Goal: Information Seeking & Learning: Learn about a topic

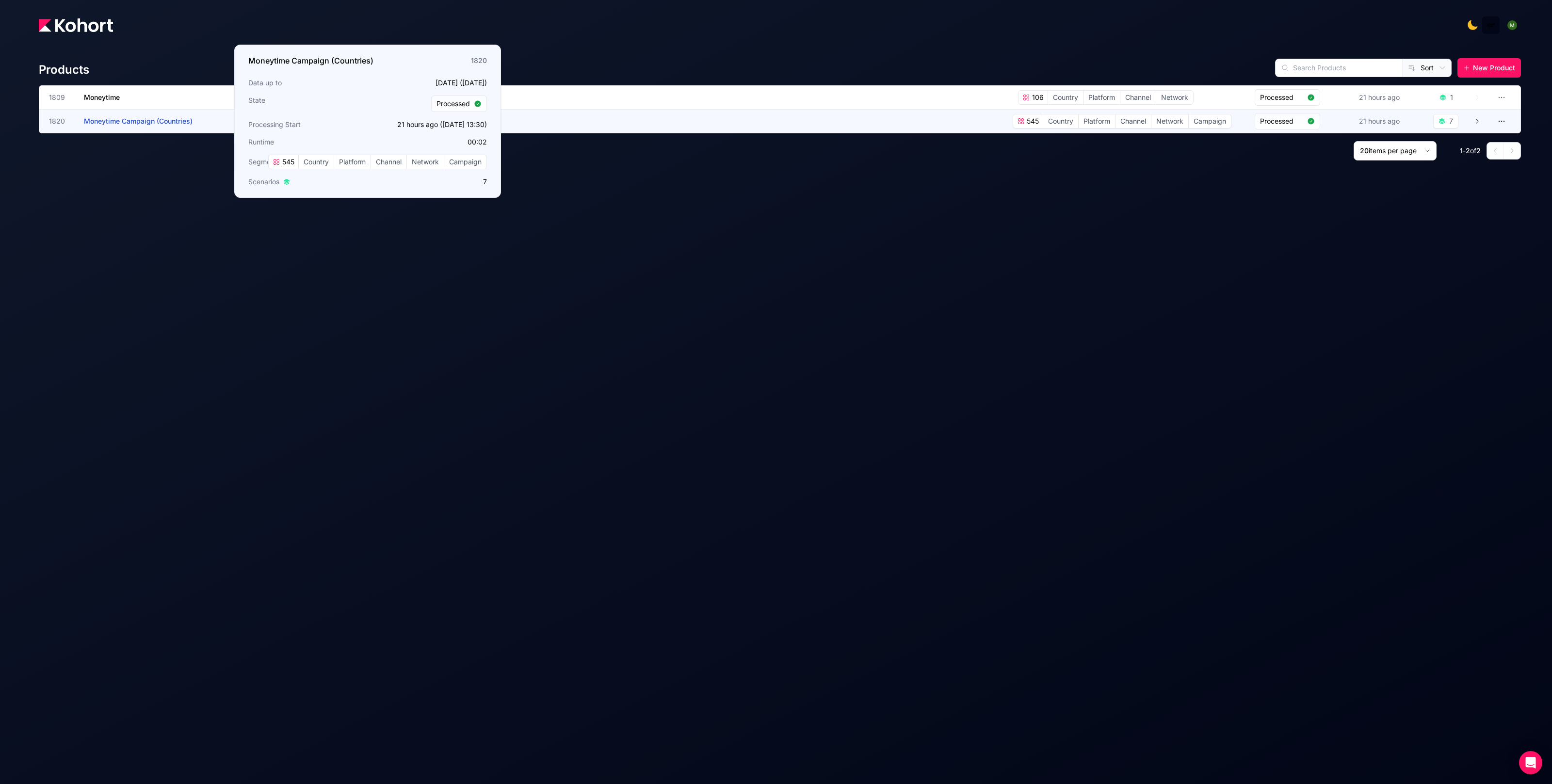
click at [111, 120] on span "Moneytime Campaign (Countries)" at bounding box center [138, 120] width 109 height 8
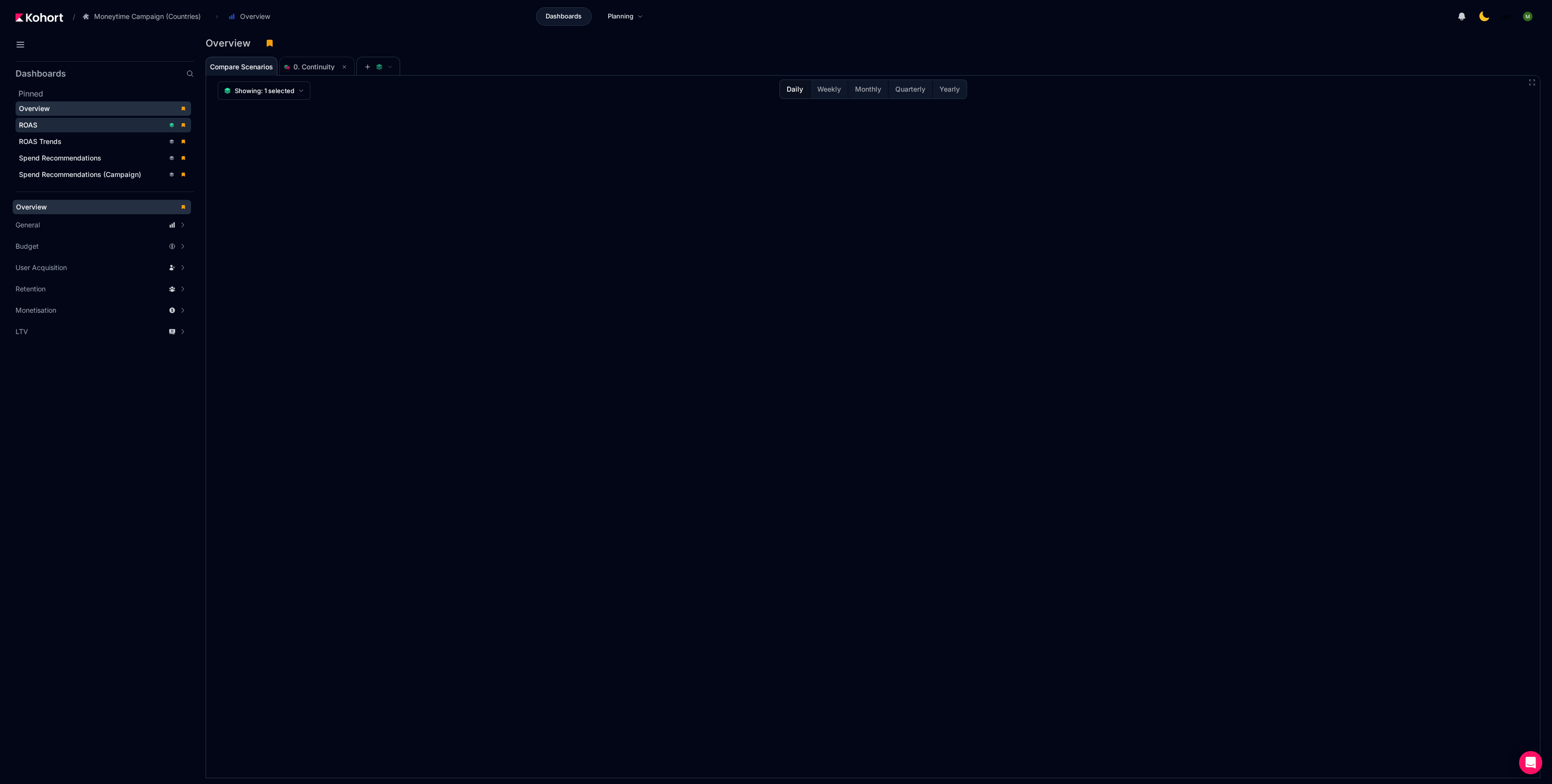
click at [78, 121] on div "ROAS" at bounding box center [91, 125] width 145 height 10
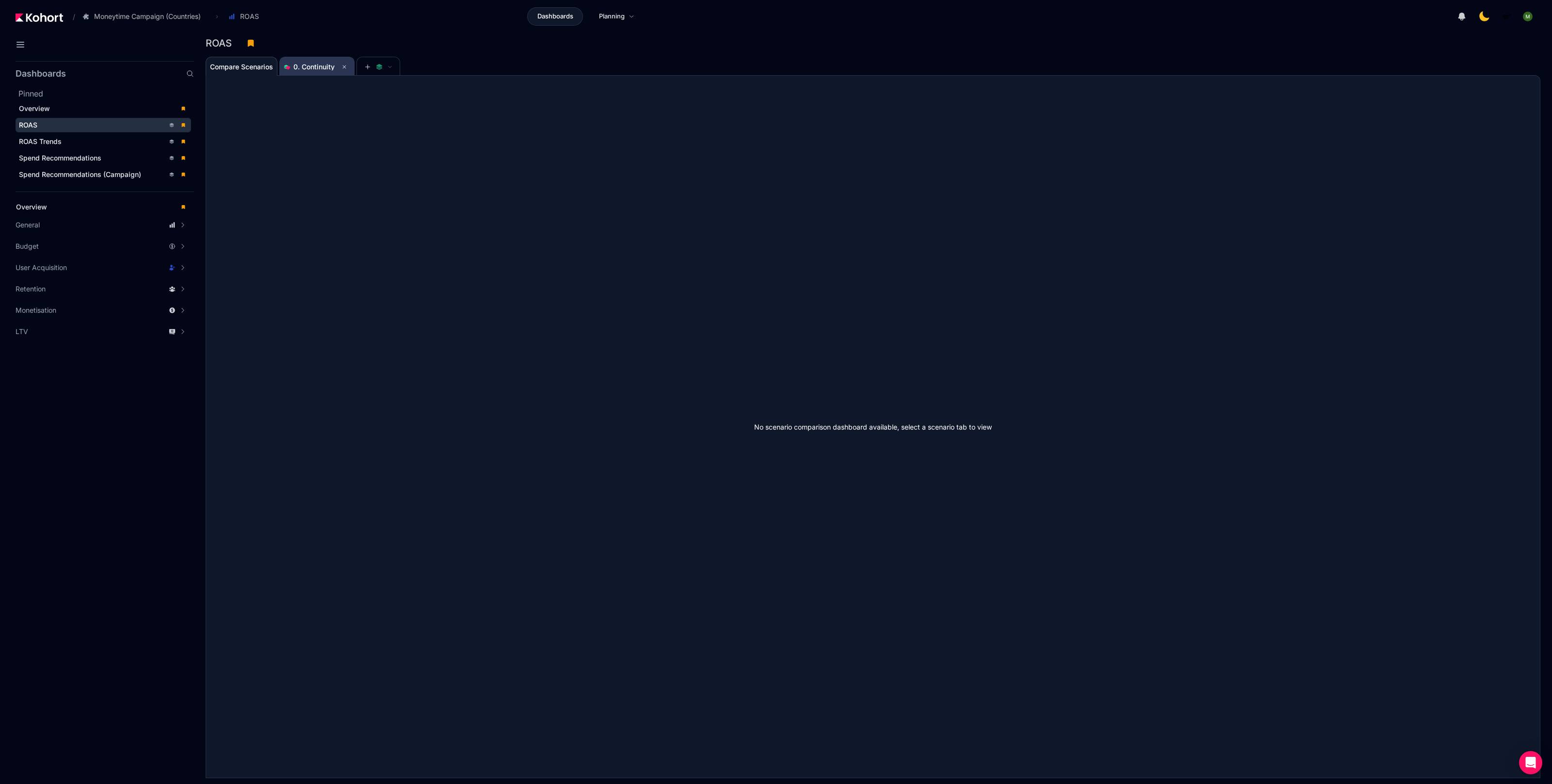
click at [318, 67] on span "0. Continuity" at bounding box center [314, 66] width 41 height 8
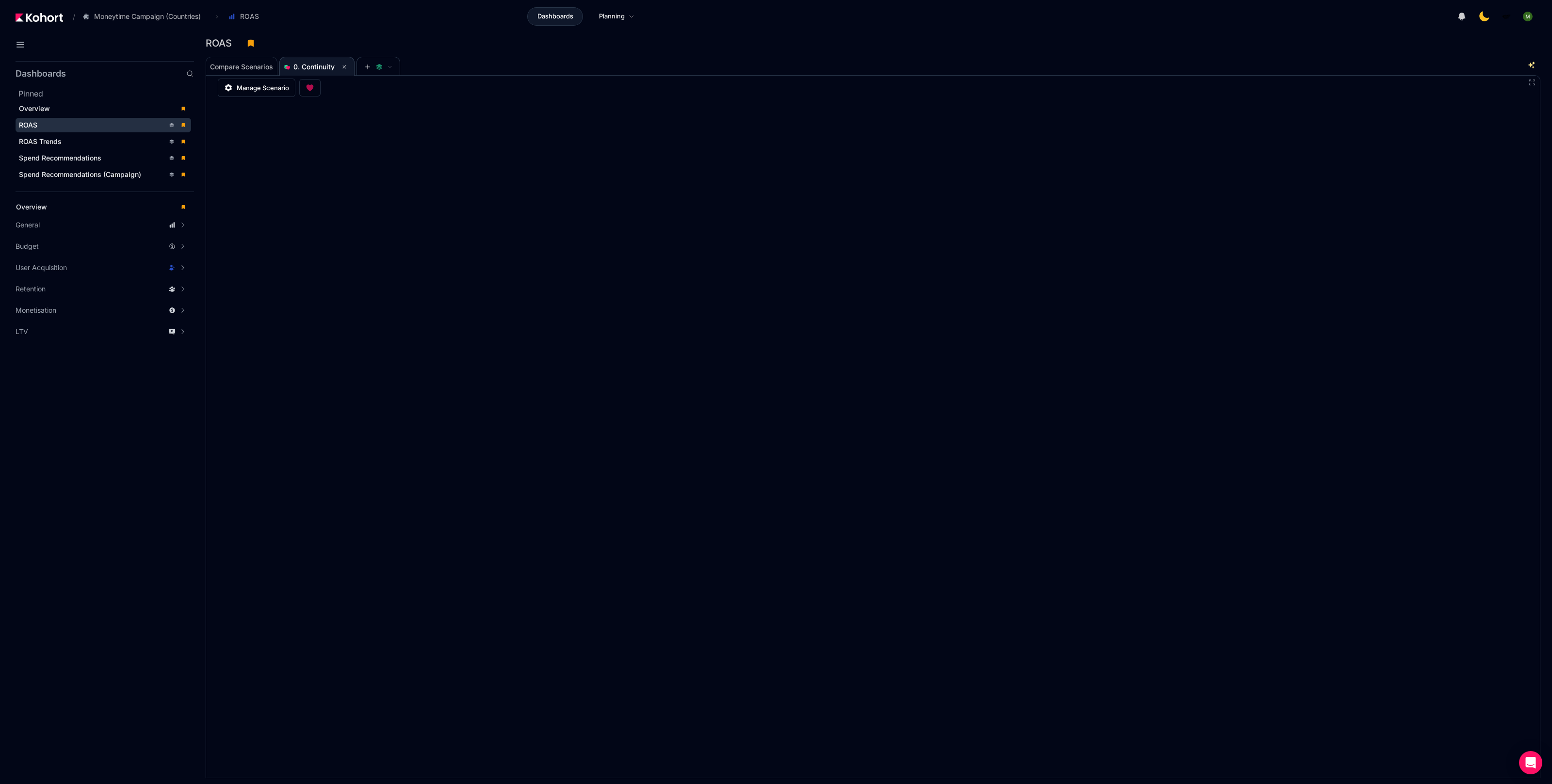
click at [1184, 41] on div "ROAS" at bounding box center [868, 42] width 1327 height 15
click at [1189, 39] on div "ROAS" at bounding box center [868, 42] width 1327 height 15
